Goal: Register for event/course: Register for event/course

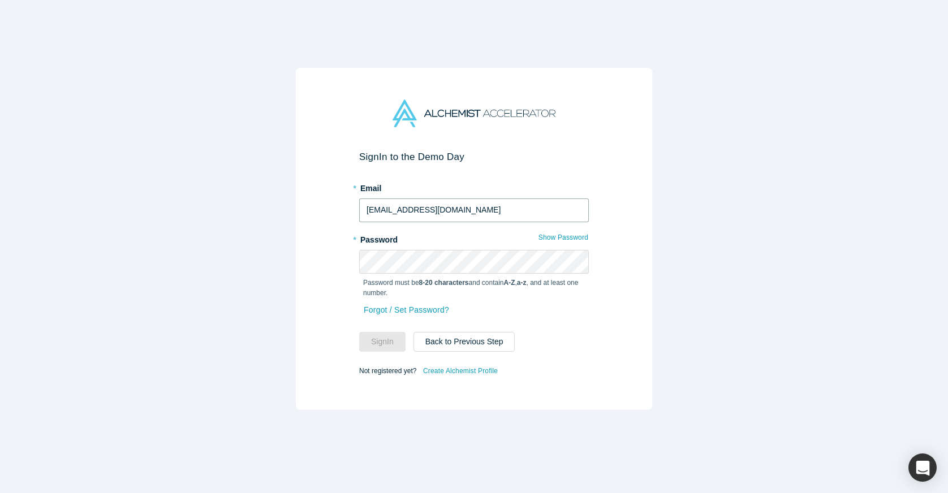
type input "[EMAIL_ADDRESS][DOMAIN_NAME]"
click at [383, 342] on button "Sign In" at bounding box center [382, 342] width 46 height 20
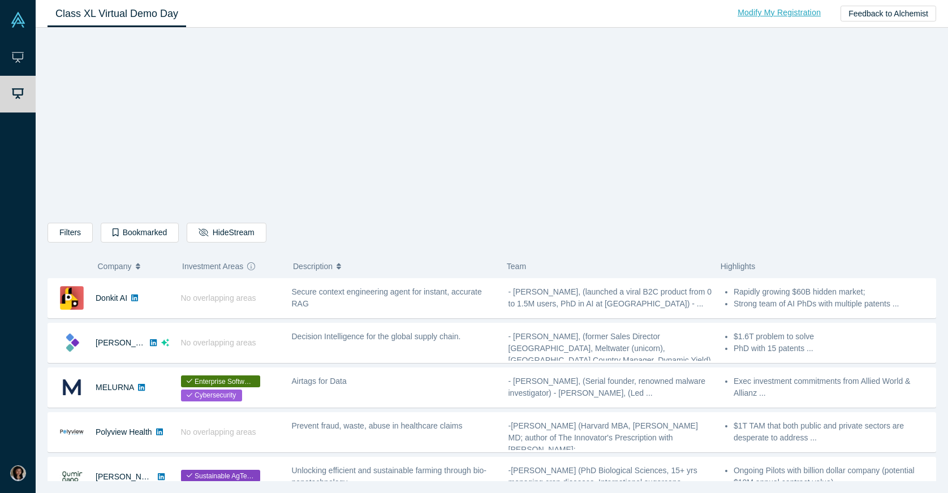
click at [802, 12] on link "Modify My Registration" at bounding box center [779, 13] width 107 height 20
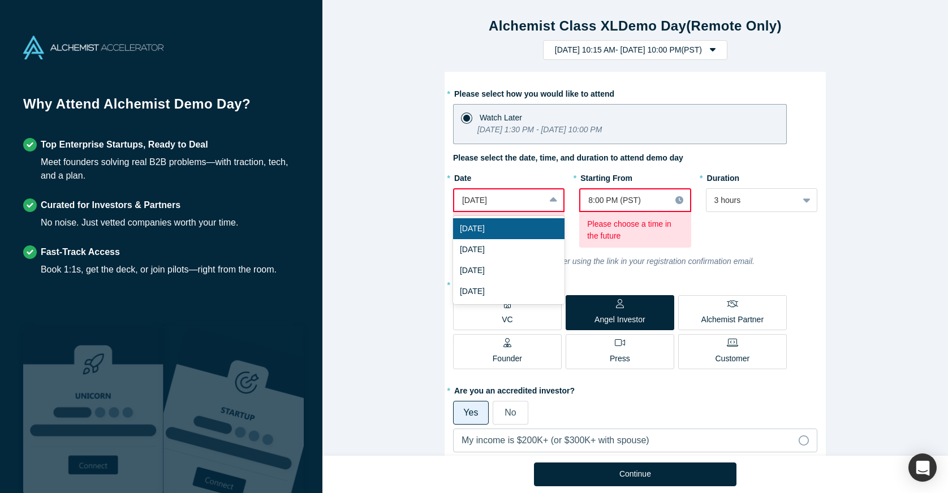
click at [554, 195] on icon at bounding box center [553, 200] width 7 height 11
click at [504, 249] on div "[DATE]" at bounding box center [508, 249] width 111 height 21
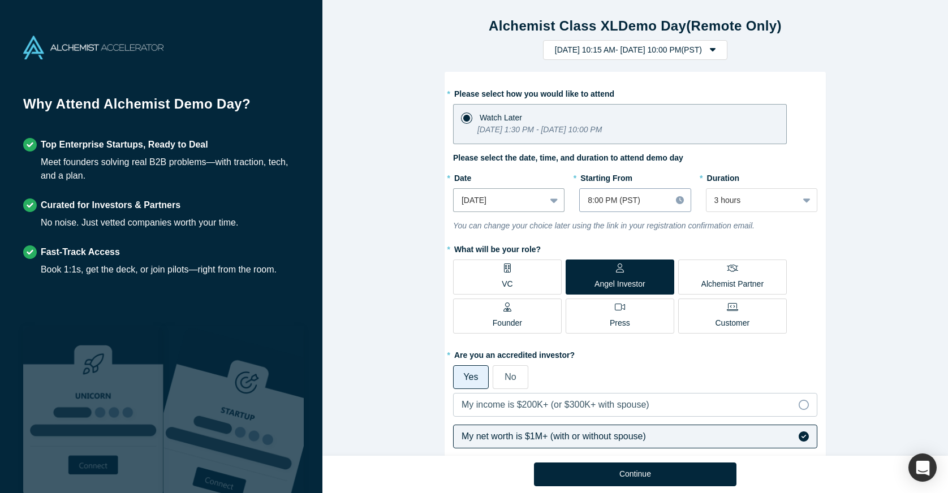
click at [680, 200] on icon at bounding box center [680, 200] width 8 height 8
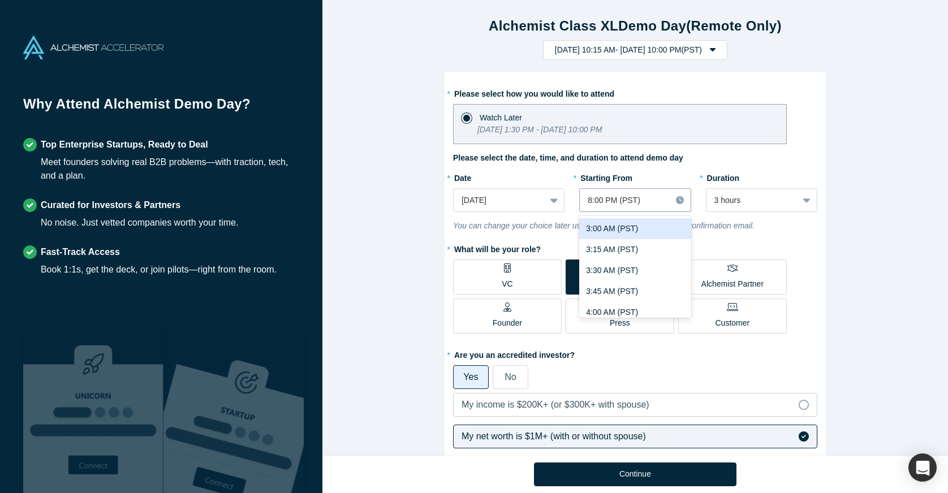
click at [680, 200] on icon at bounding box center [680, 200] width 8 height 8
click at [610, 196] on div "8:00 PM (PST)" at bounding box center [625, 201] width 75 height 12
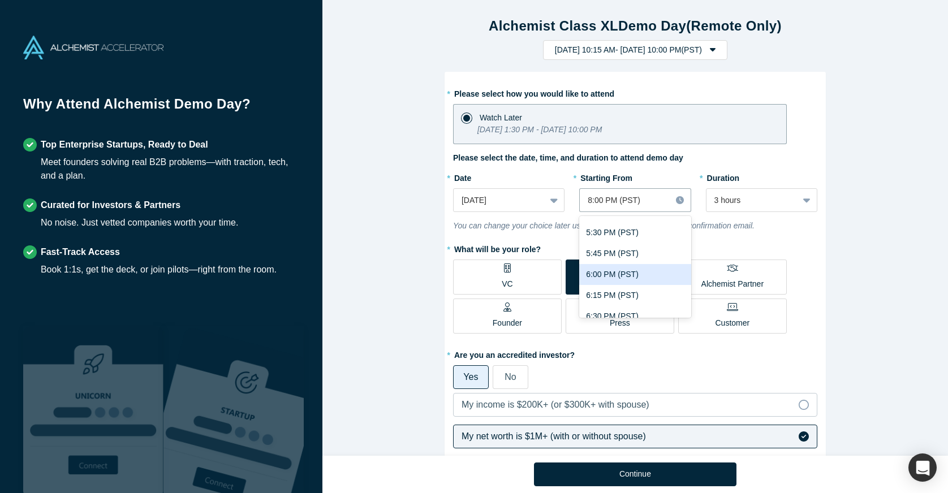
click at [596, 276] on div "6:00 PM (PST)" at bounding box center [634, 274] width 111 height 21
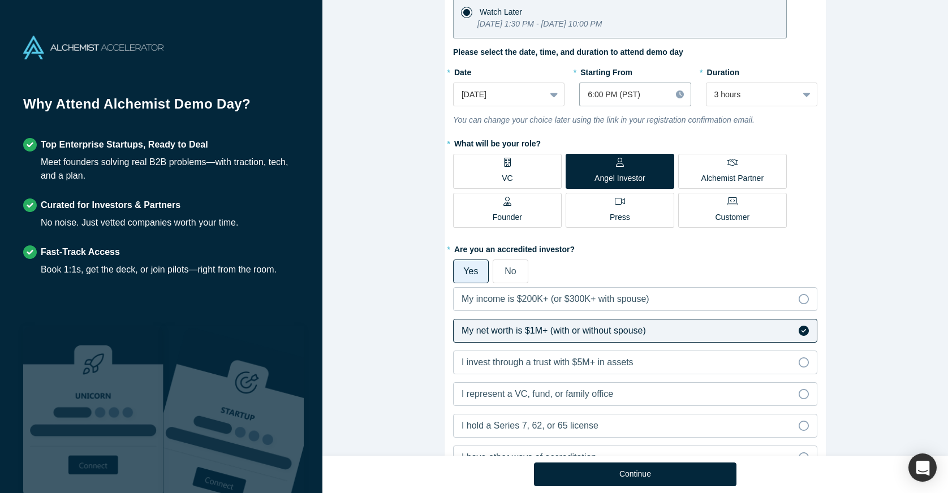
scroll to position [149, 0]
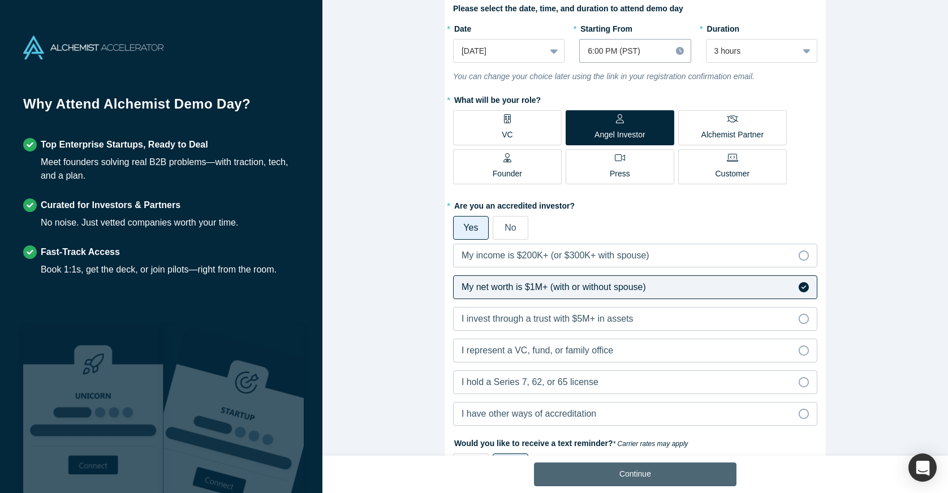
click at [633, 475] on button "Continue" at bounding box center [635, 475] width 203 height 24
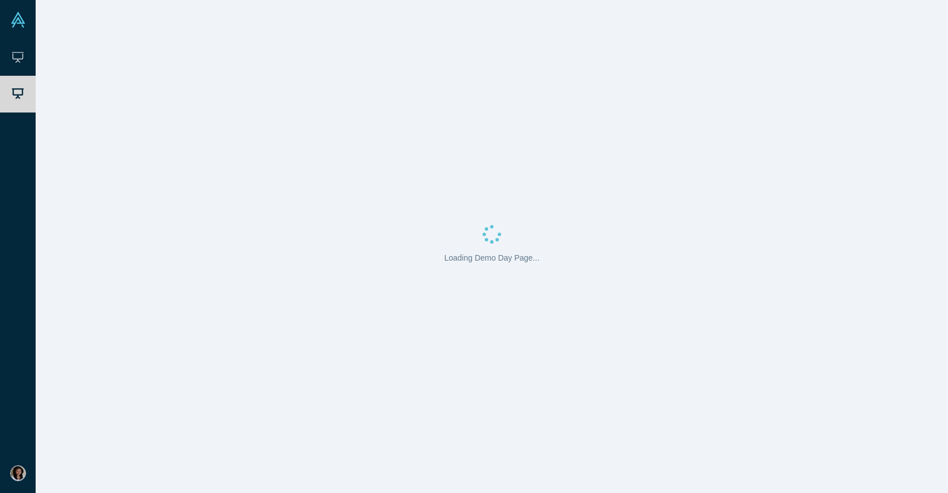
click at [633, 475] on div "Loading Demo Day Page..." at bounding box center [492, 246] width 913 height 493
